Goal: Task Accomplishment & Management: Complete application form

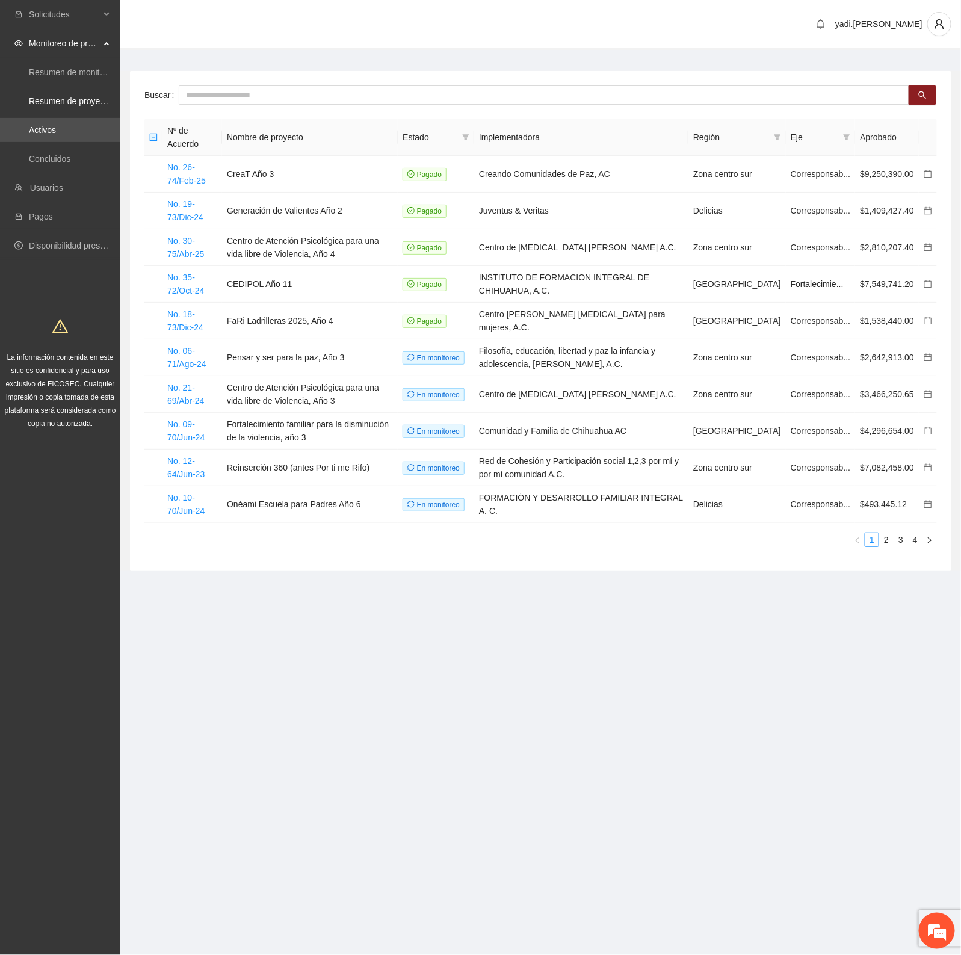
scroll to position [2135, 0]
click at [259, 96] on input "text" at bounding box center [544, 94] width 730 height 19
type input "***"
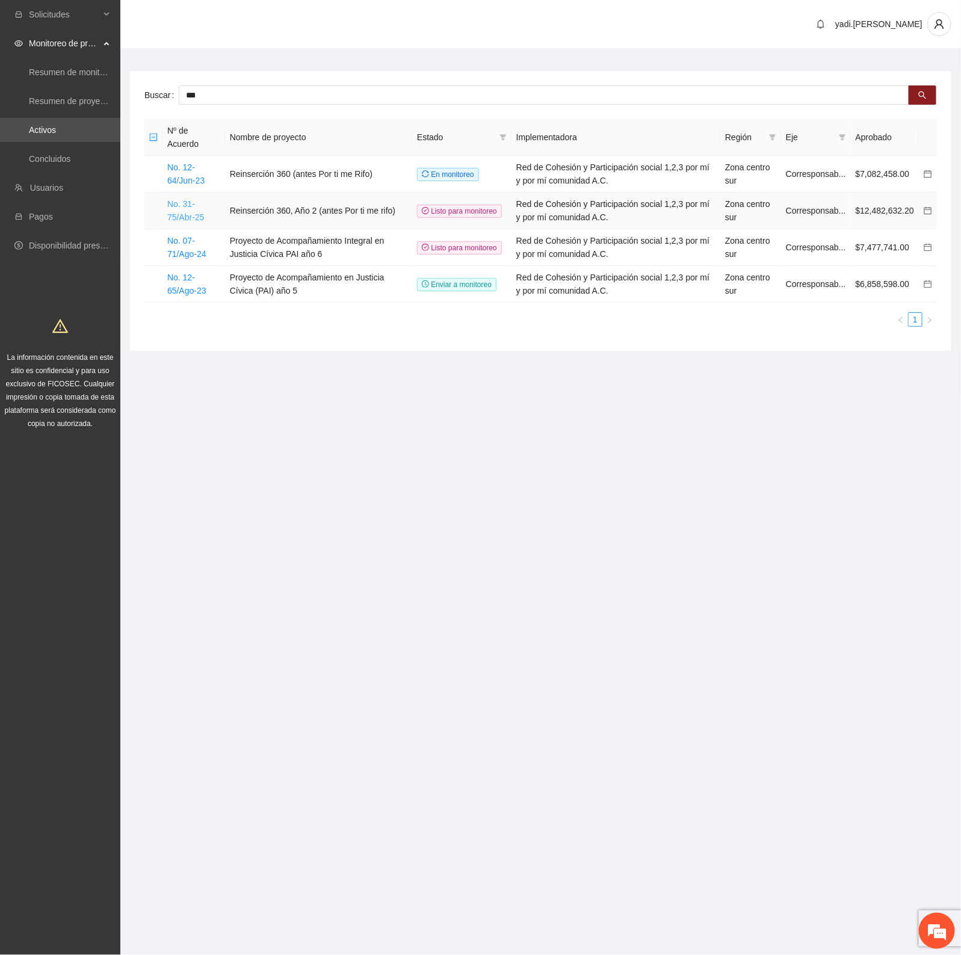
click at [179, 212] on link "No. 31-75/Abr-25" at bounding box center [185, 210] width 37 height 23
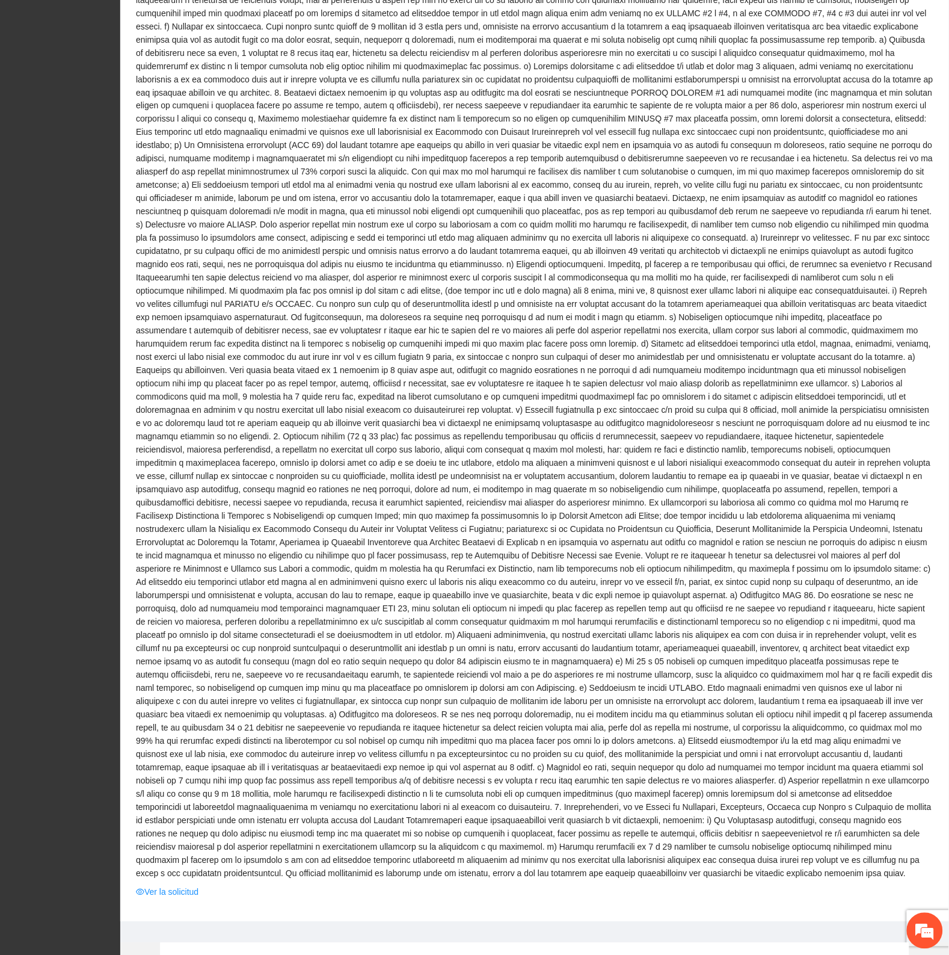
scroll to position [1053, 0]
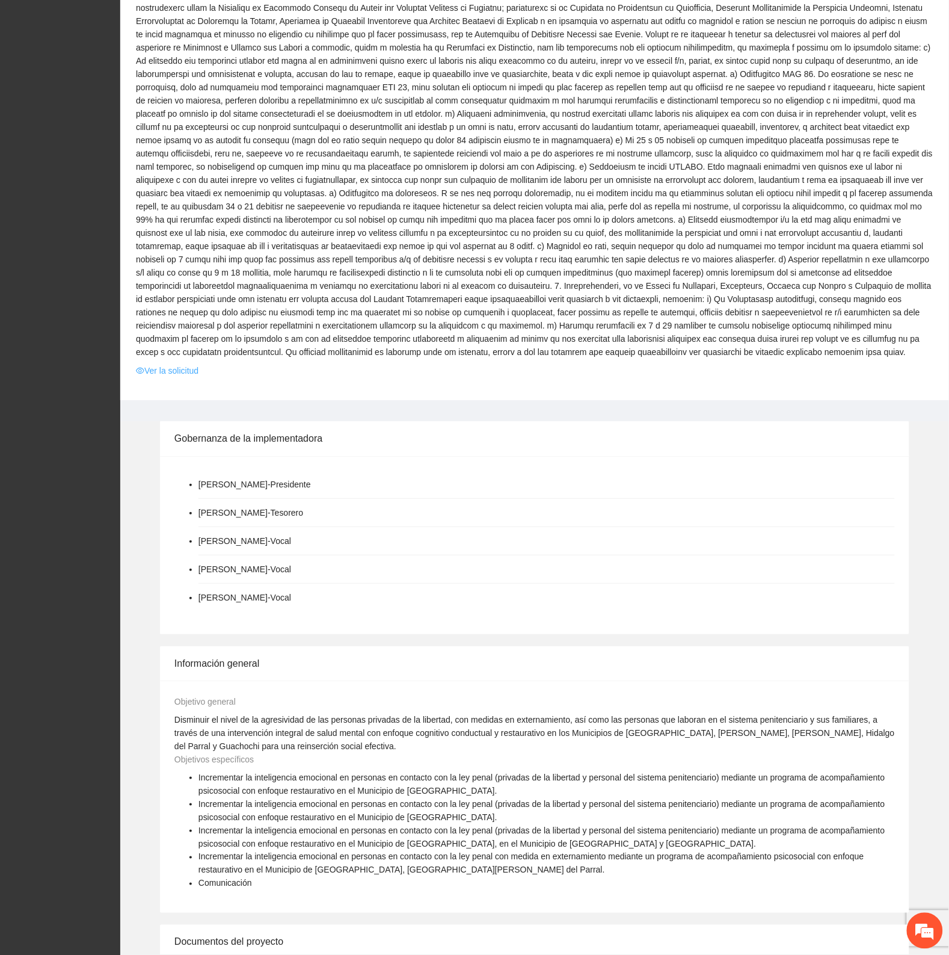
click at [183, 364] on link "Ver la solicitud" at bounding box center [167, 370] width 63 height 13
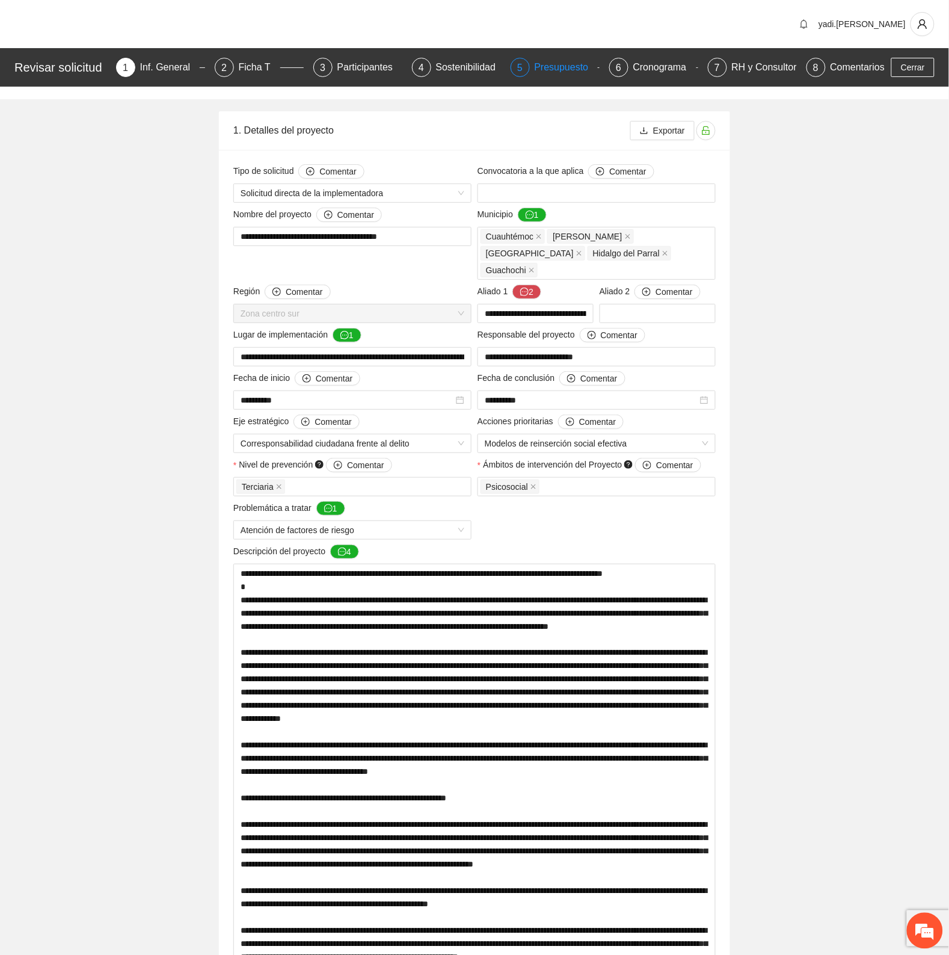
click at [567, 62] on div "Presupuesto" at bounding box center [567, 67] width 64 height 19
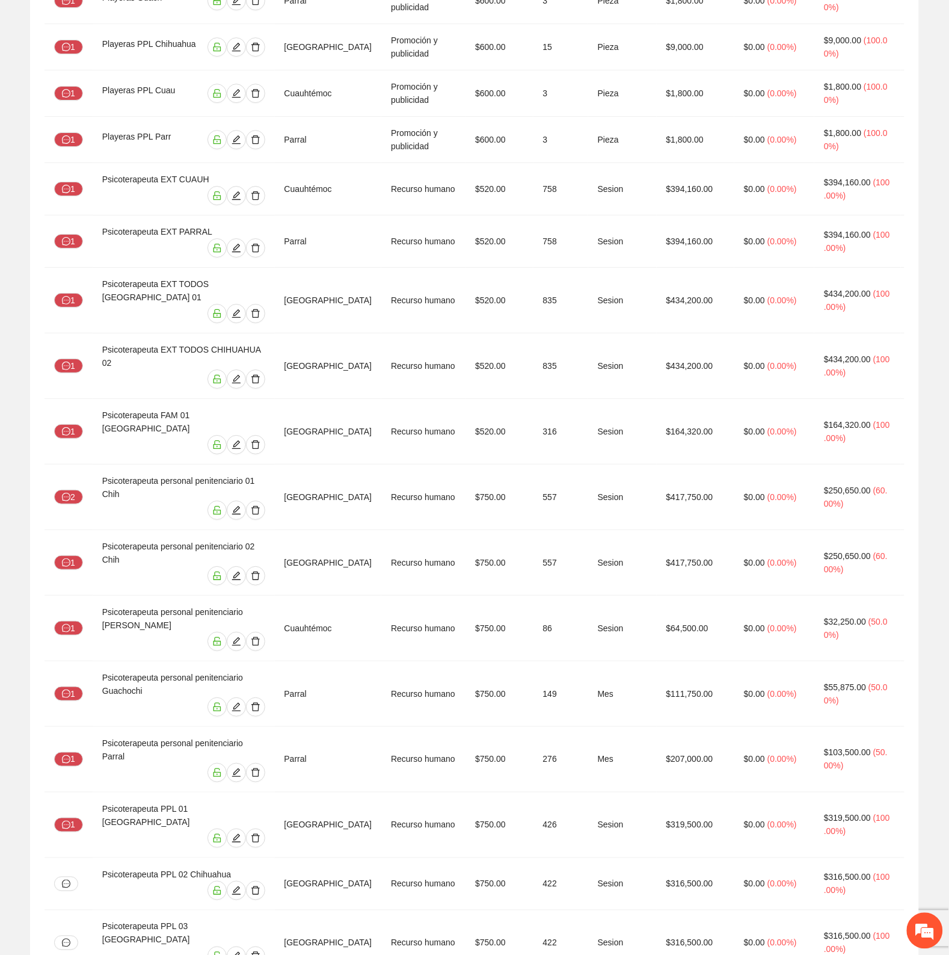
scroll to position [3758, 0]
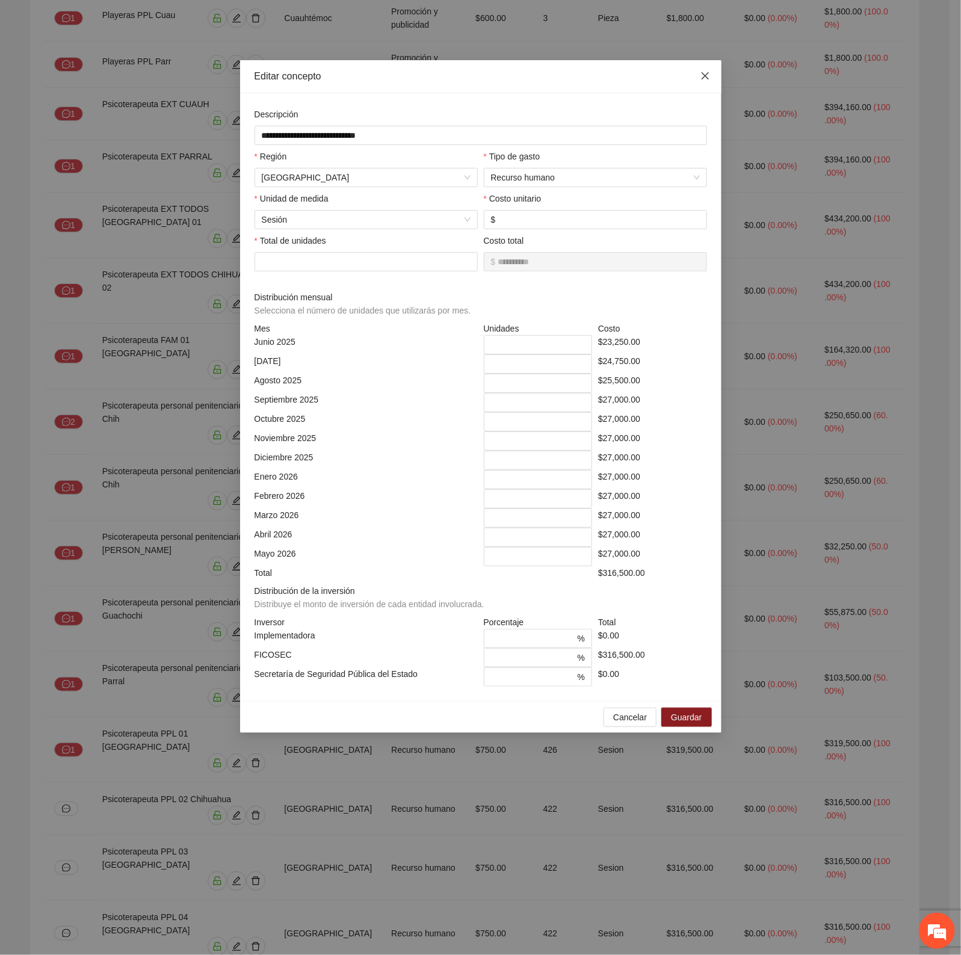
click at [706, 73] on icon "close" at bounding box center [705, 76] width 10 height 10
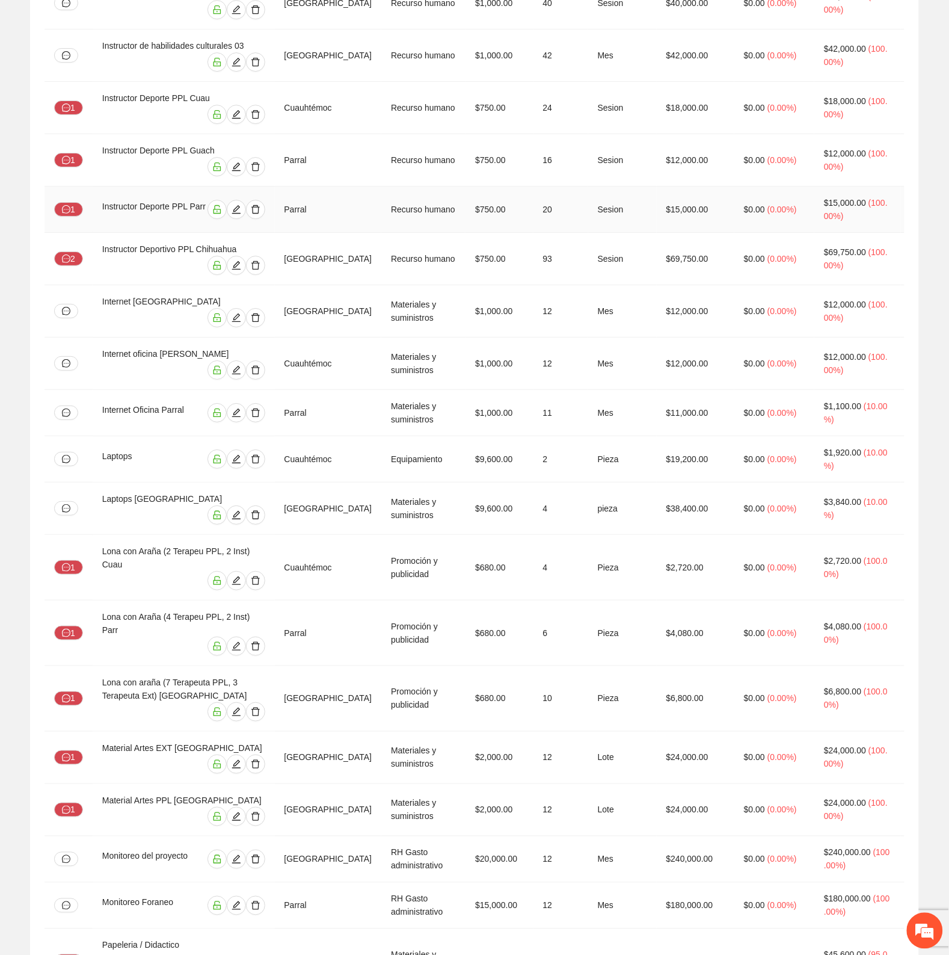
scroll to position [2480, 0]
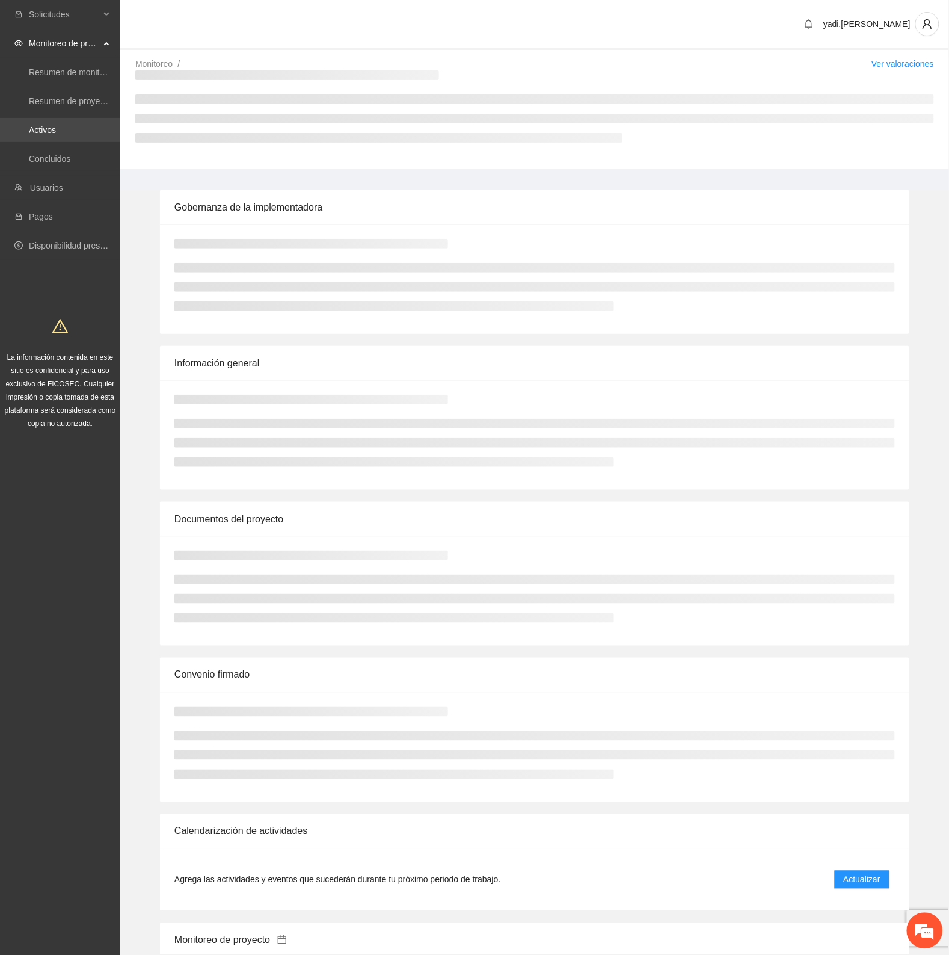
drag, startPoint x: 46, startPoint y: 131, endPoint x: 53, endPoint y: 130, distance: 7.3
click at [46, 131] on link "Activos" at bounding box center [42, 130] width 27 height 10
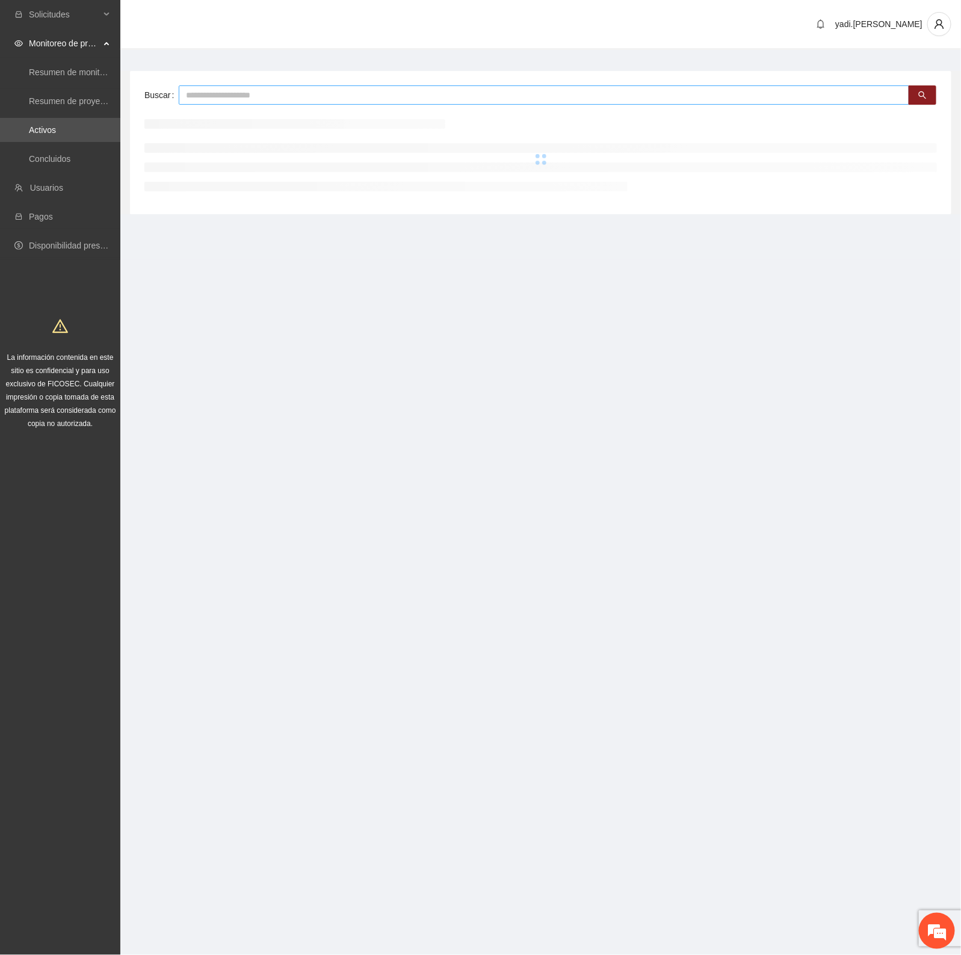
click at [218, 100] on input "text" at bounding box center [544, 94] width 730 height 19
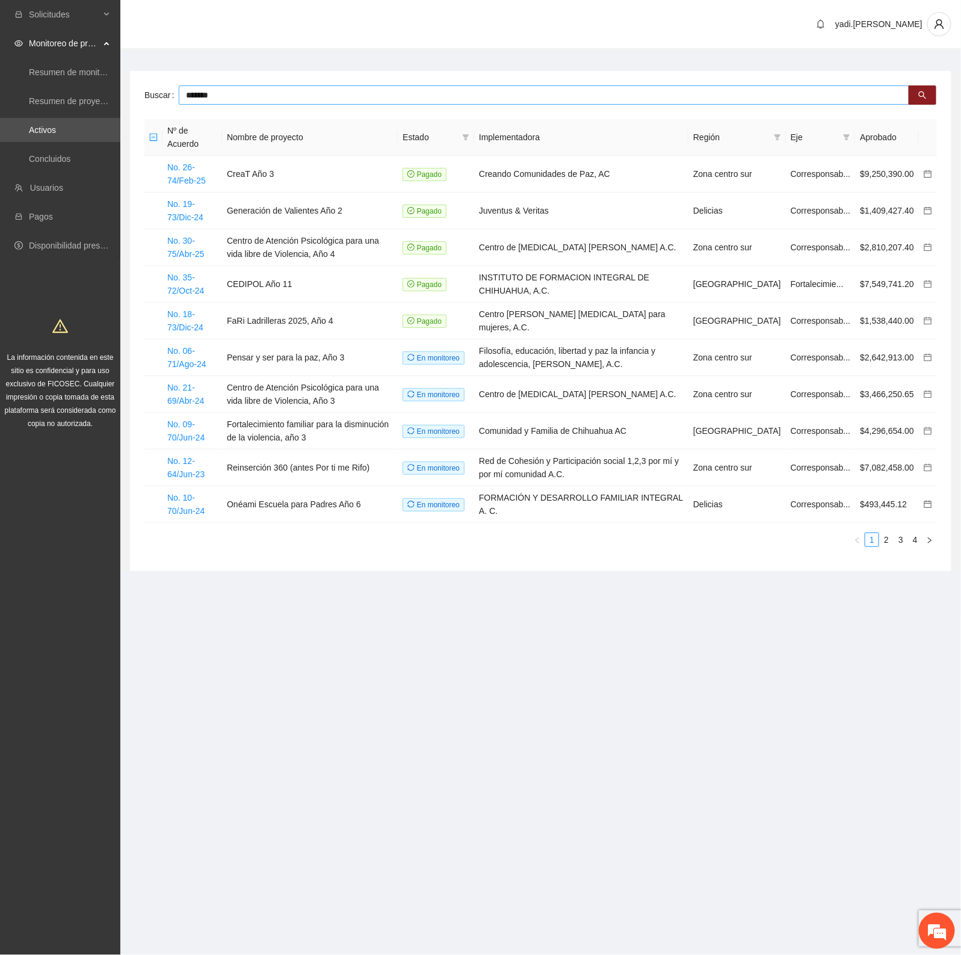
type input "*******"
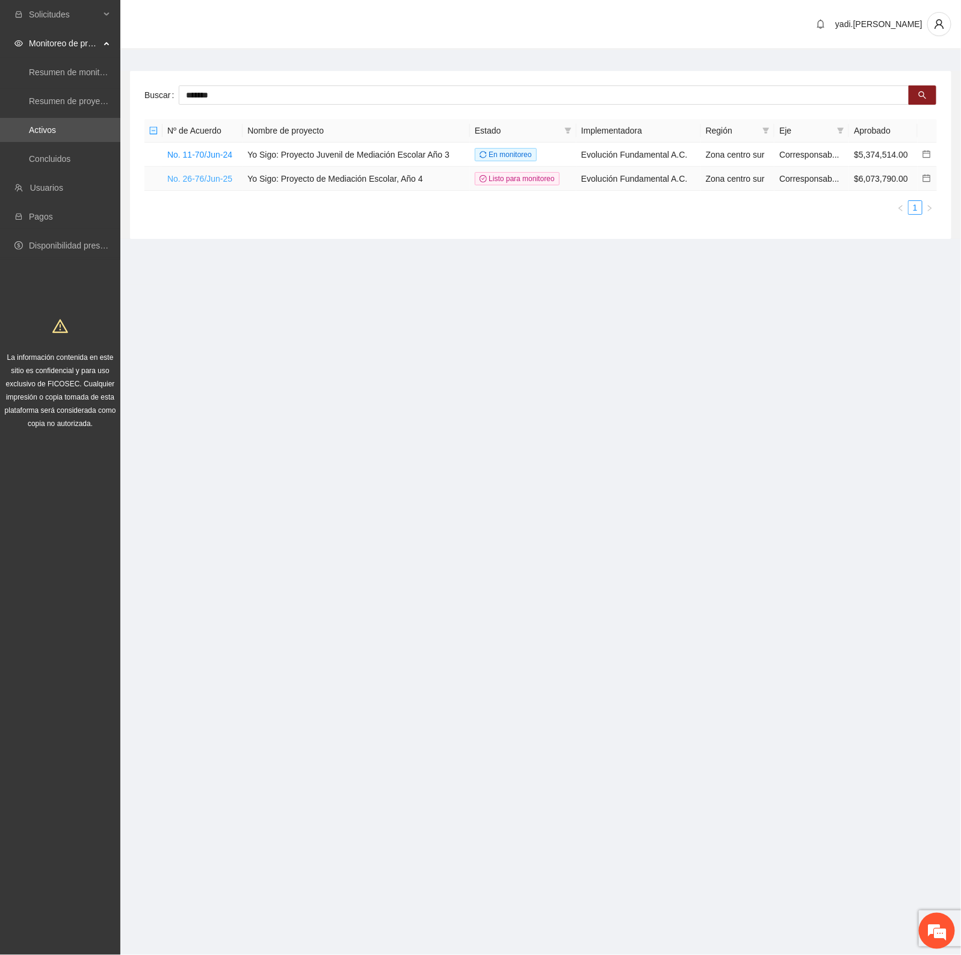
click at [218, 176] on link "No. 26-76/Jun-25" at bounding box center [199, 179] width 65 height 10
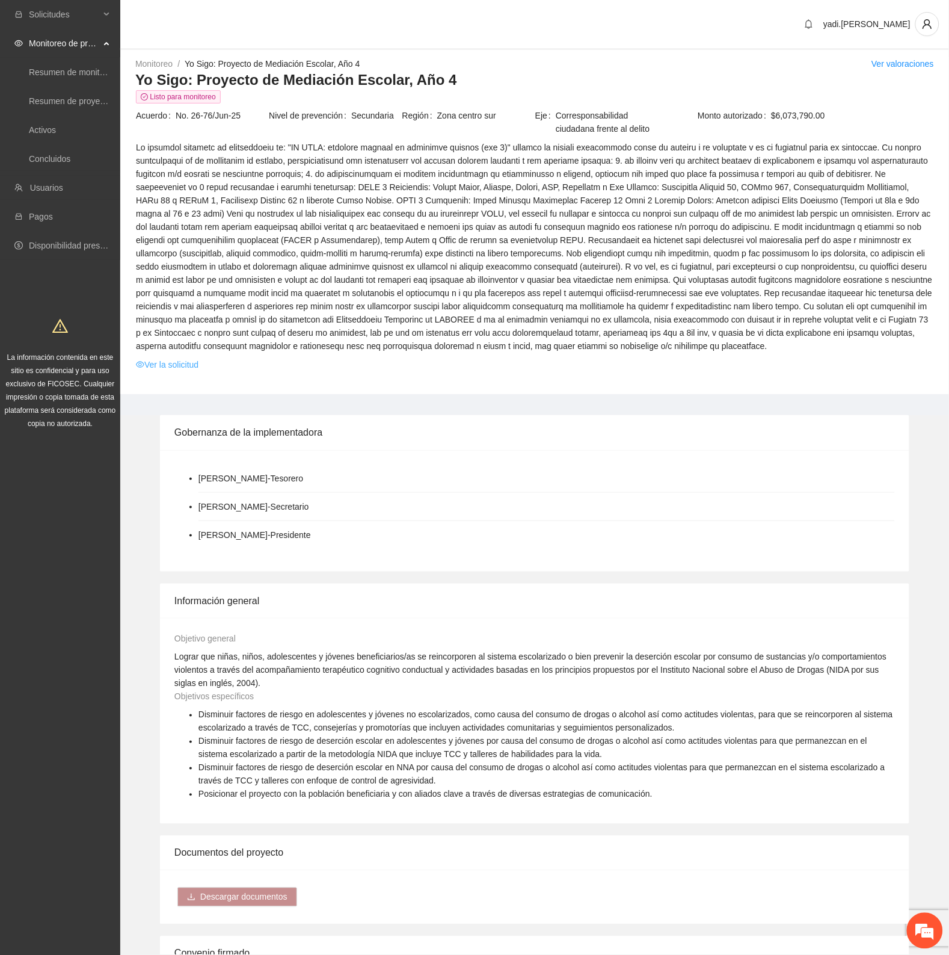
click at [188, 362] on link "Ver la solicitud" at bounding box center [167, 364] width 63 height 13
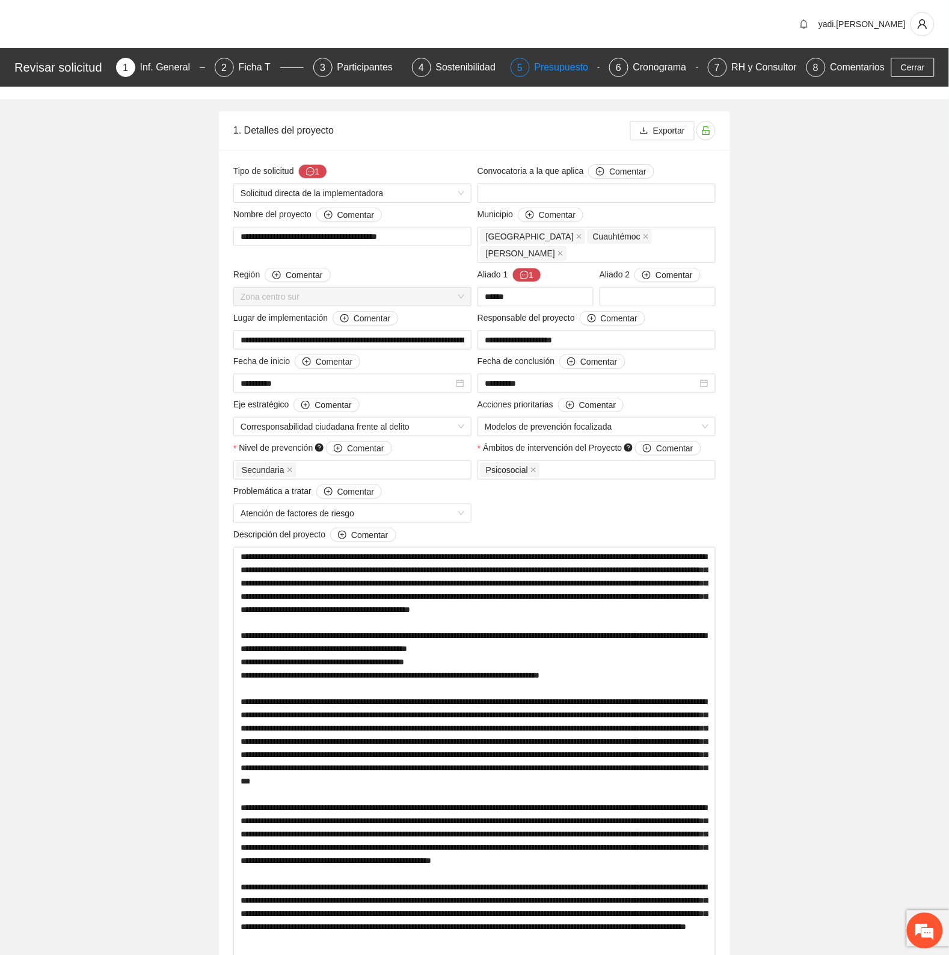
click at [545, 65] on div "Presupuesto" at bounding box center [567, 67] width 64 height 19
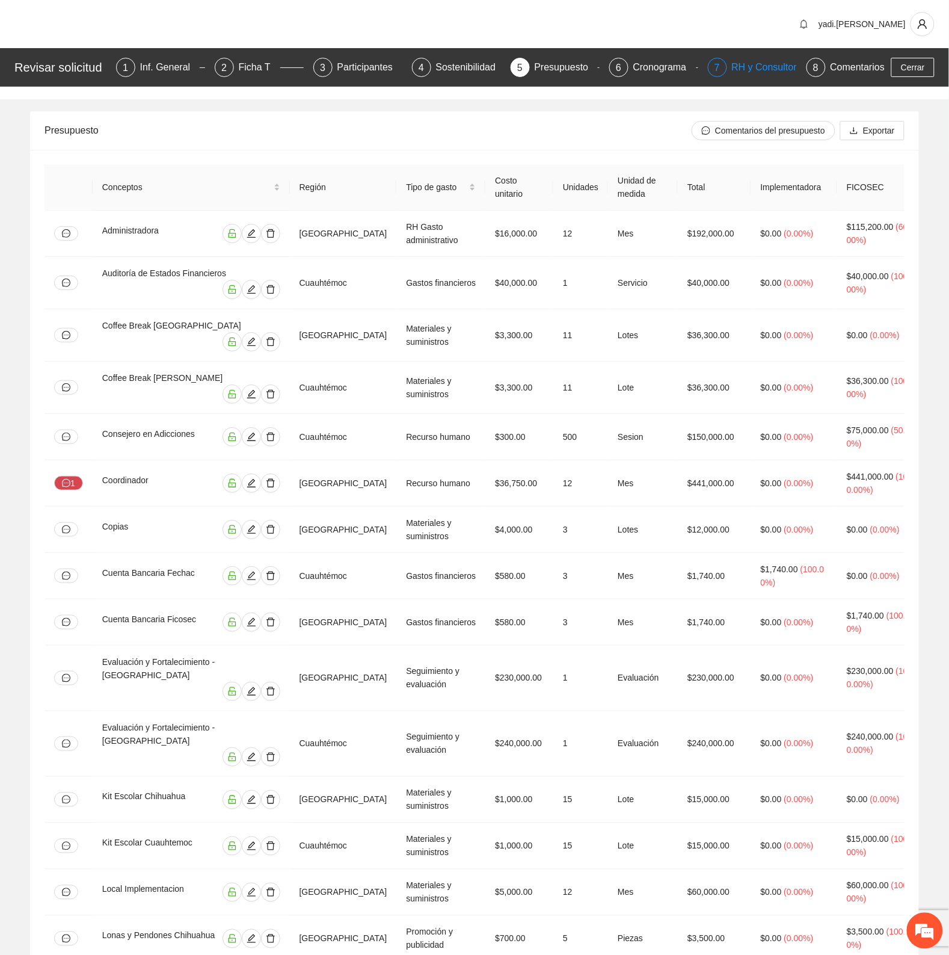
click at [759, 72] on div "RH y Consultores" at bounding box center [774, 67] width 85 height 19
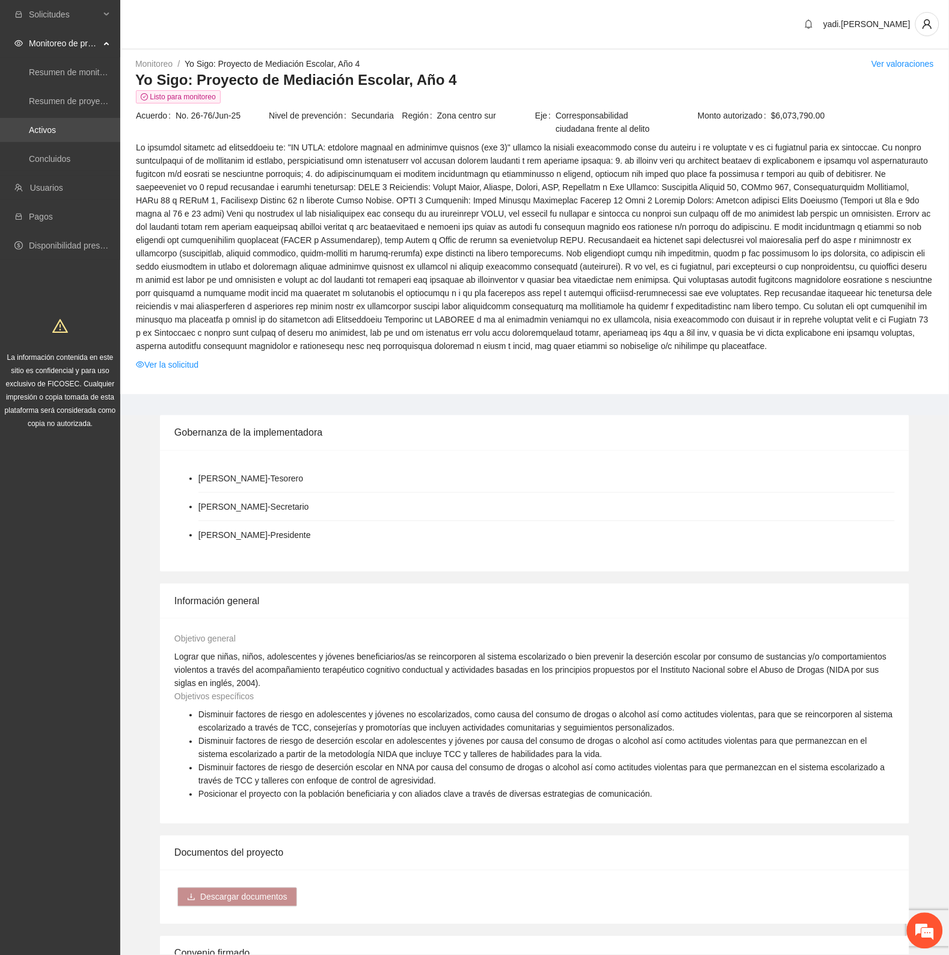
click at [45, 128] on link "Activos" at bounding box center [42, 130] width 27 height 10
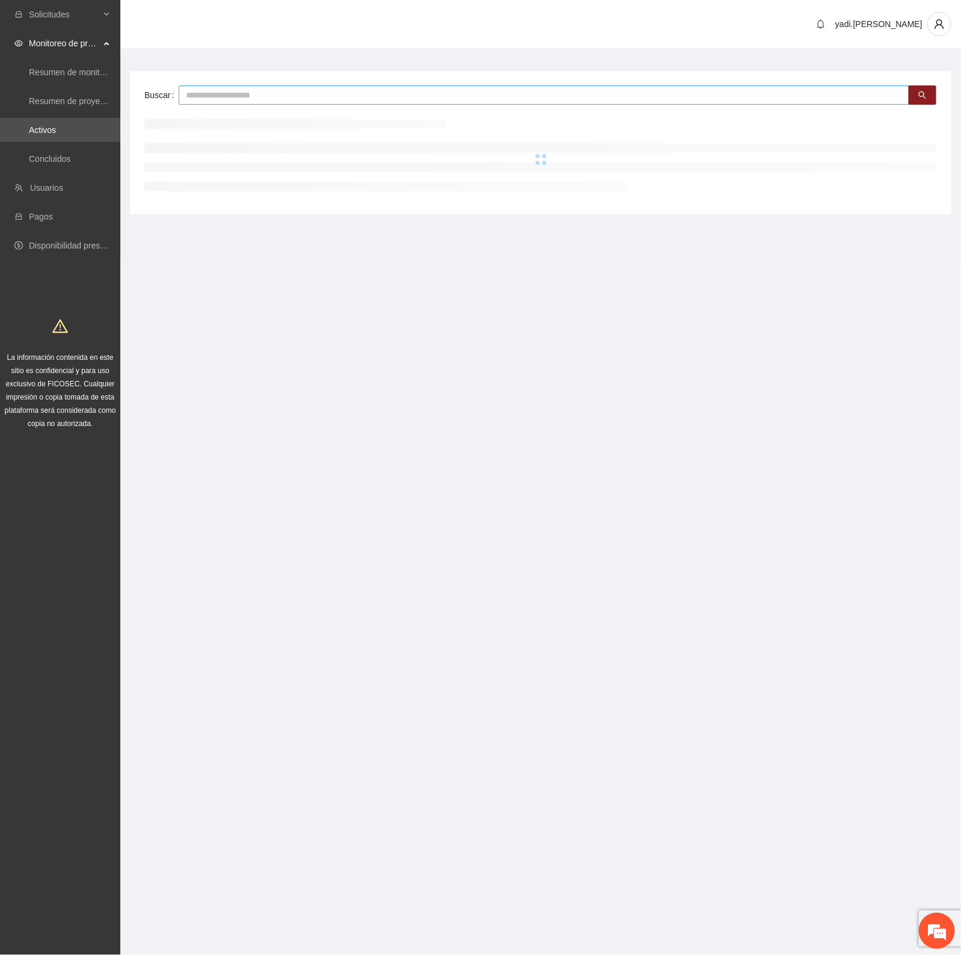
click at [226, 93] on input "text" at bounding box center [544, 94] width 730 height 19
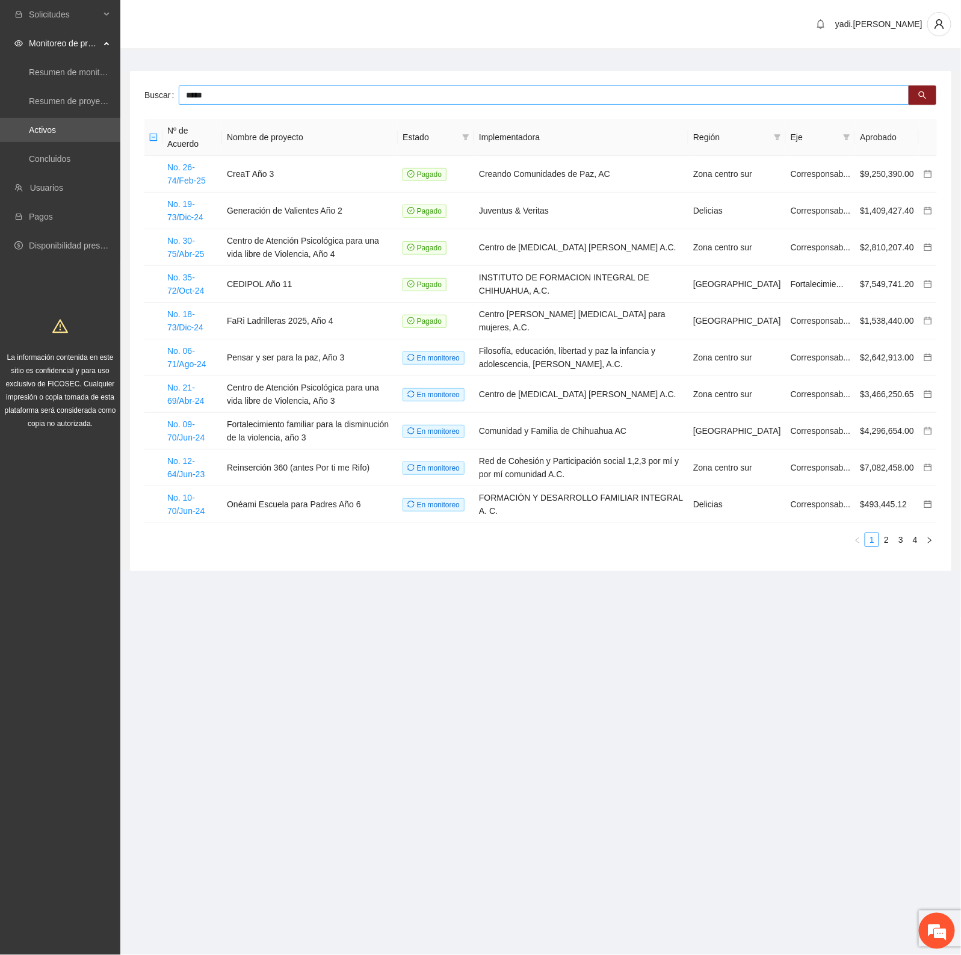
type input "*****"
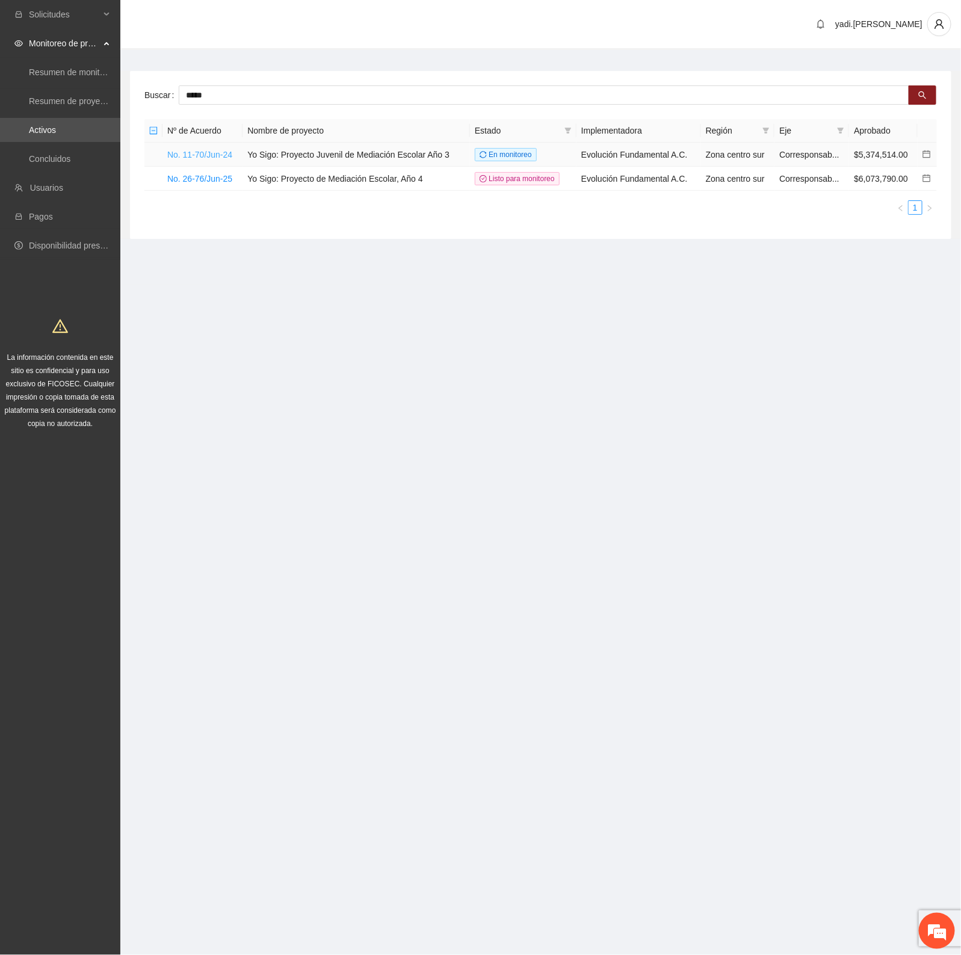
click at [191, 155] on link "No. 11-70/Jun-24" at bounding box center [199, 155] width 65 height 10
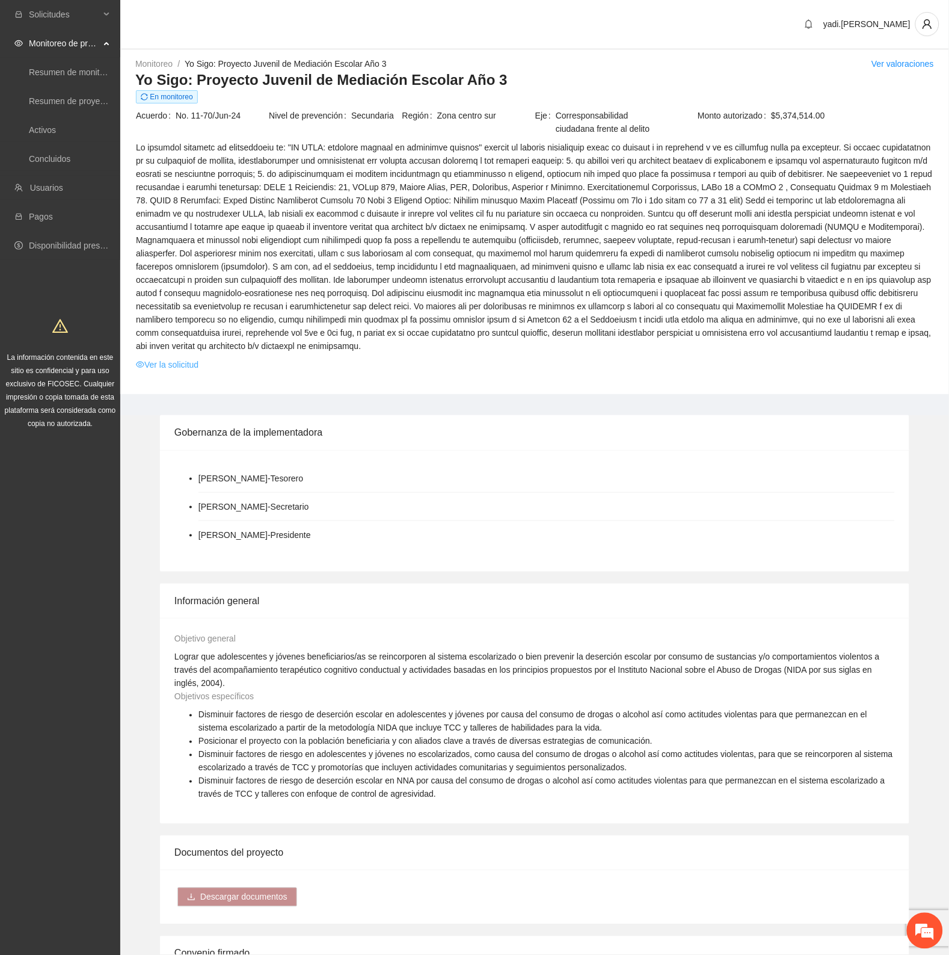
click at [185, 358] on link "Ver la solicitud" at bounding box center [167, 364] width 63 height 13
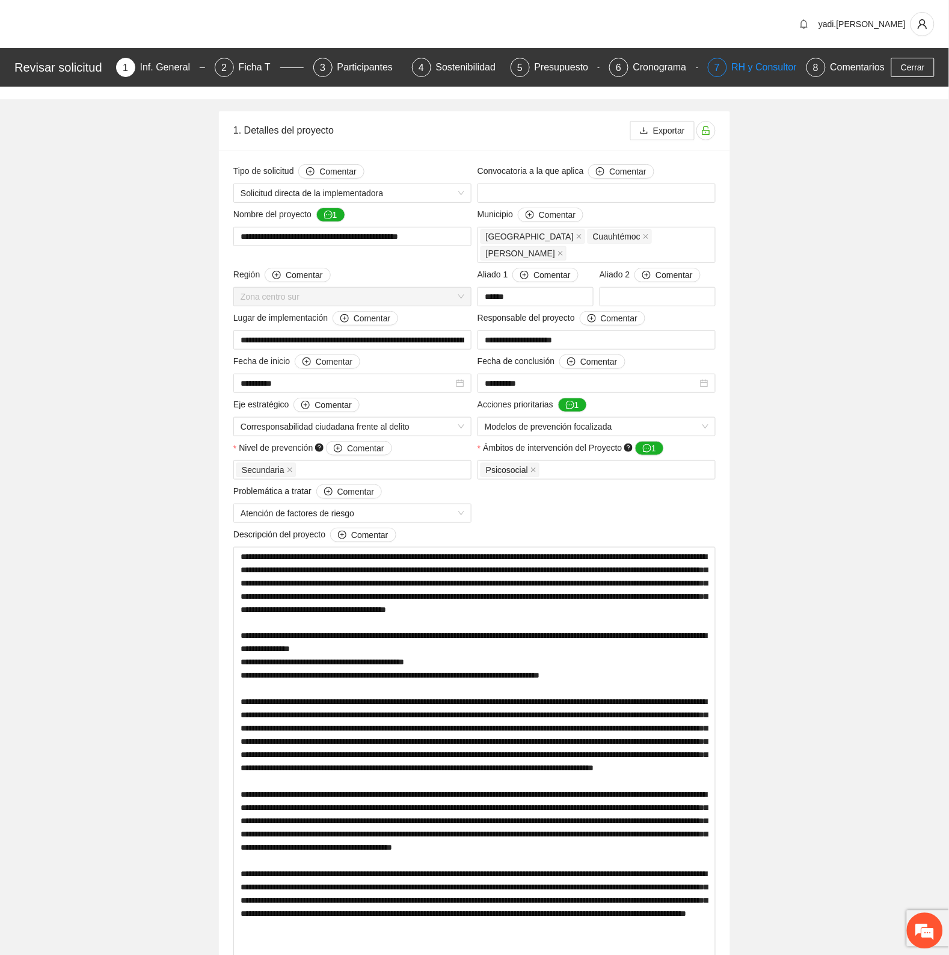
click at [768, 67] on div "RH y Consultores" at bounding box center [774, 67] width 85 height 19
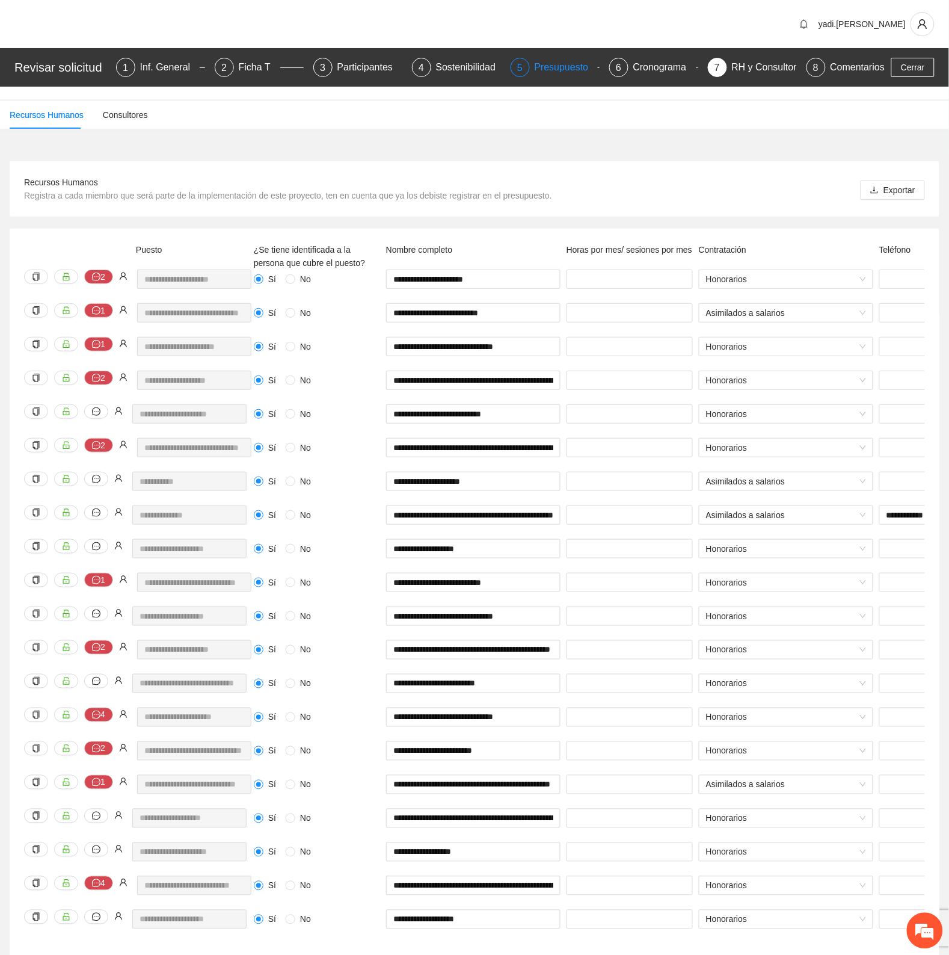
click at [543, 64] on div "Presupuesto" at bounding box center [567, 67] width 64 height 19
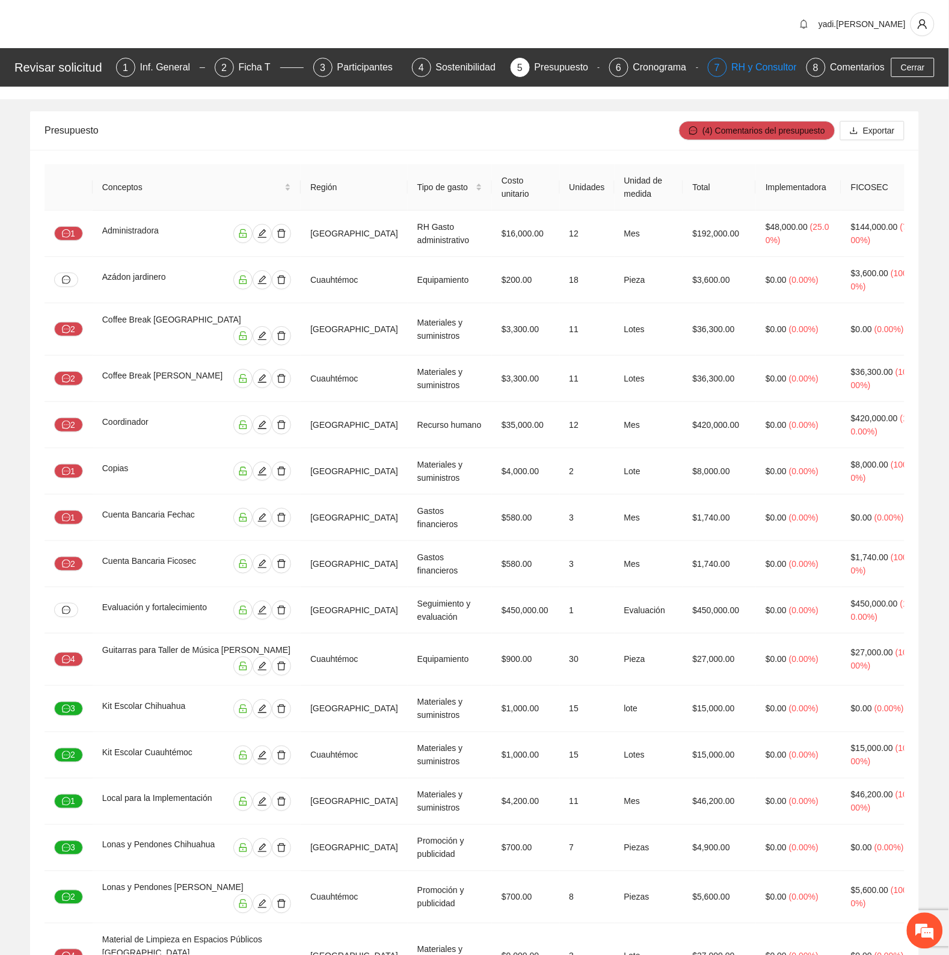
click at [732, 64] on div "RH y Consultores" at bounding box center [774, 67] width 85 height 19
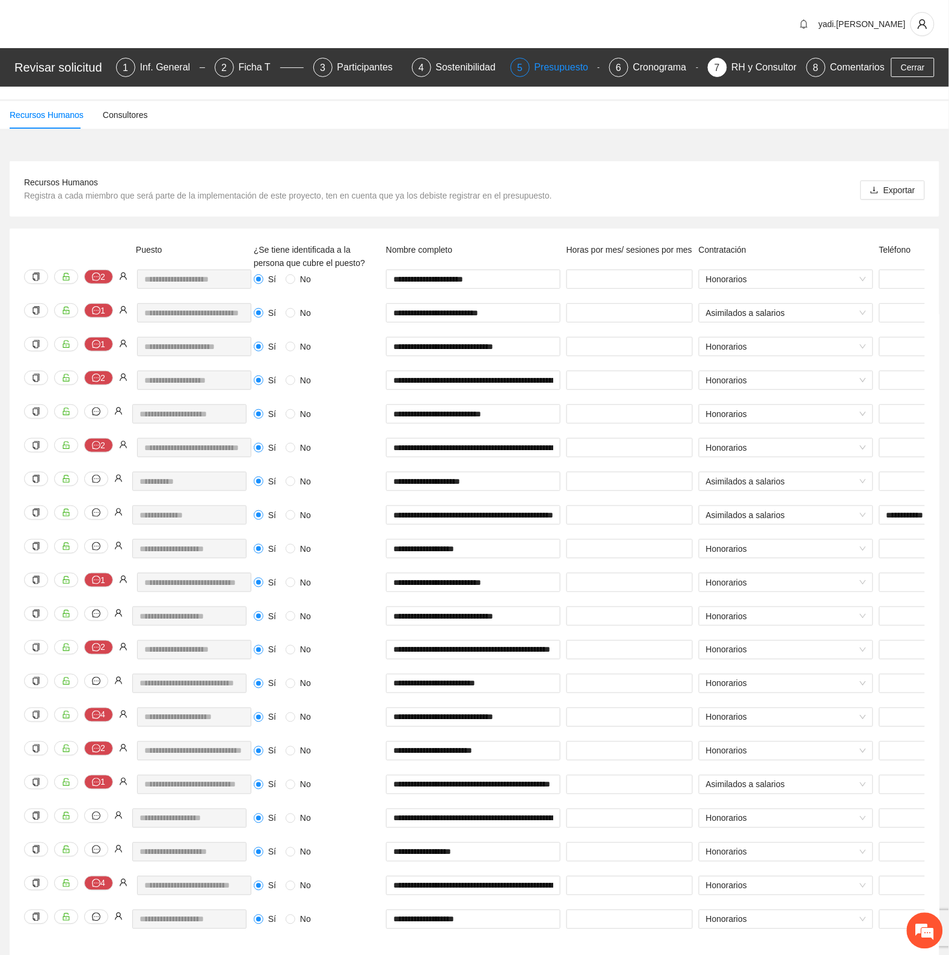
click at [553, 61] on div "Presupuesto" at bounding box center [567, 67] width 64 height 19
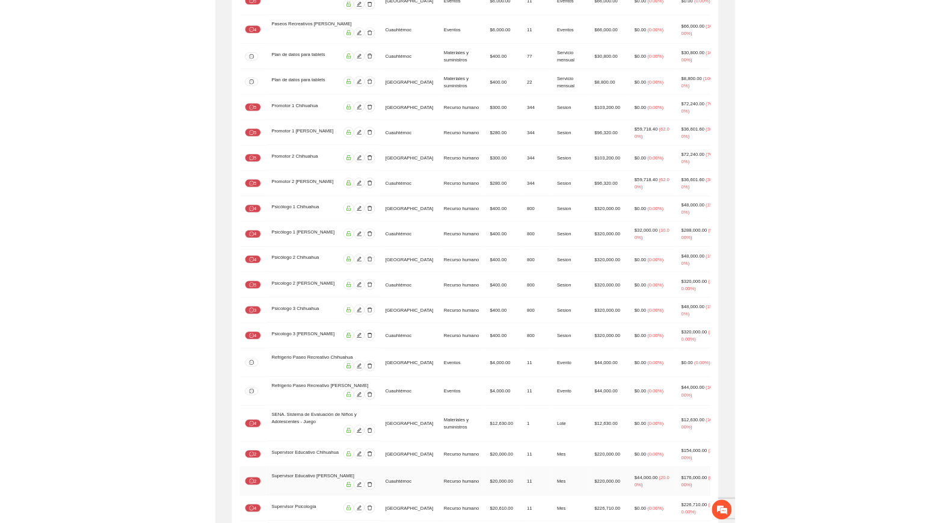
scroll to position [1429, 0]
